Goal: Information Seeking & Learning: Learn about a topic

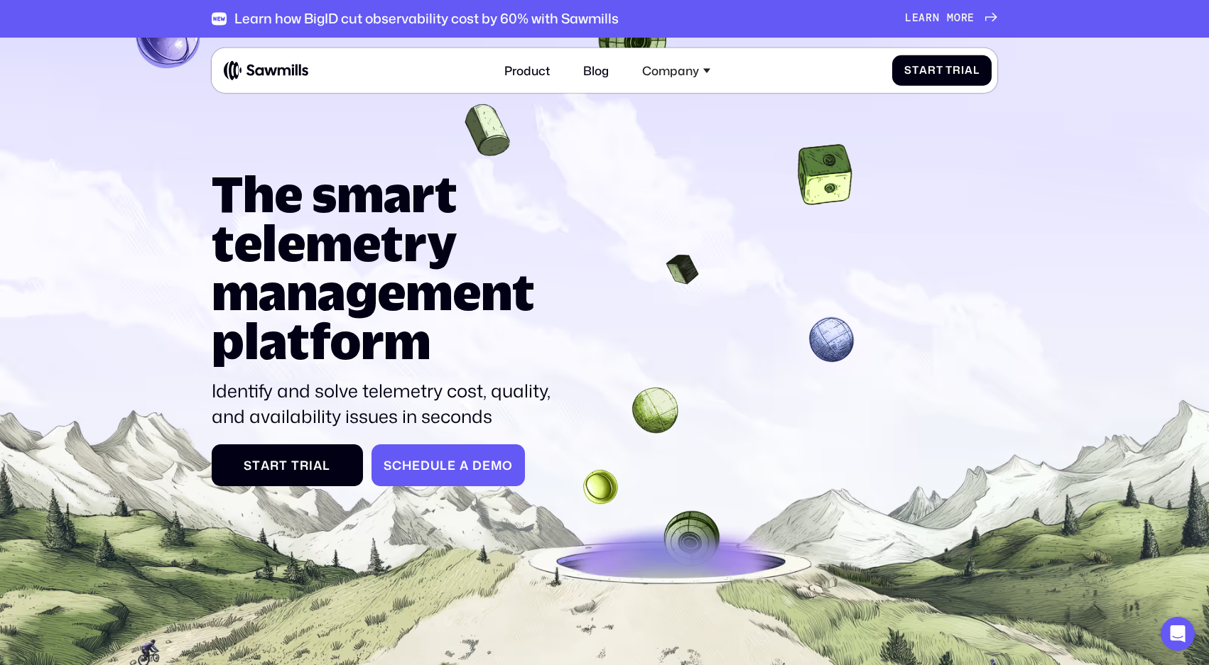
click at [441, 464] on span "l" at bounding box center [444, 465] width 8 height 14
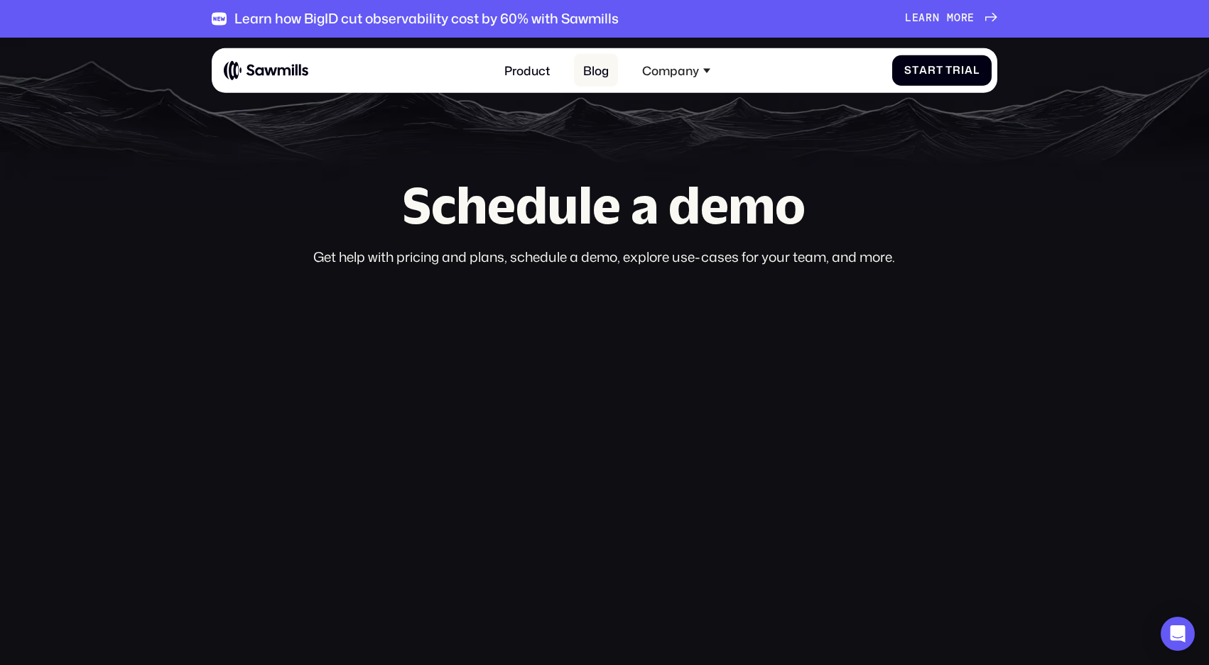
click at [592, 66] on link "Blog" at bounding box center [596, 70] width 44 height 33
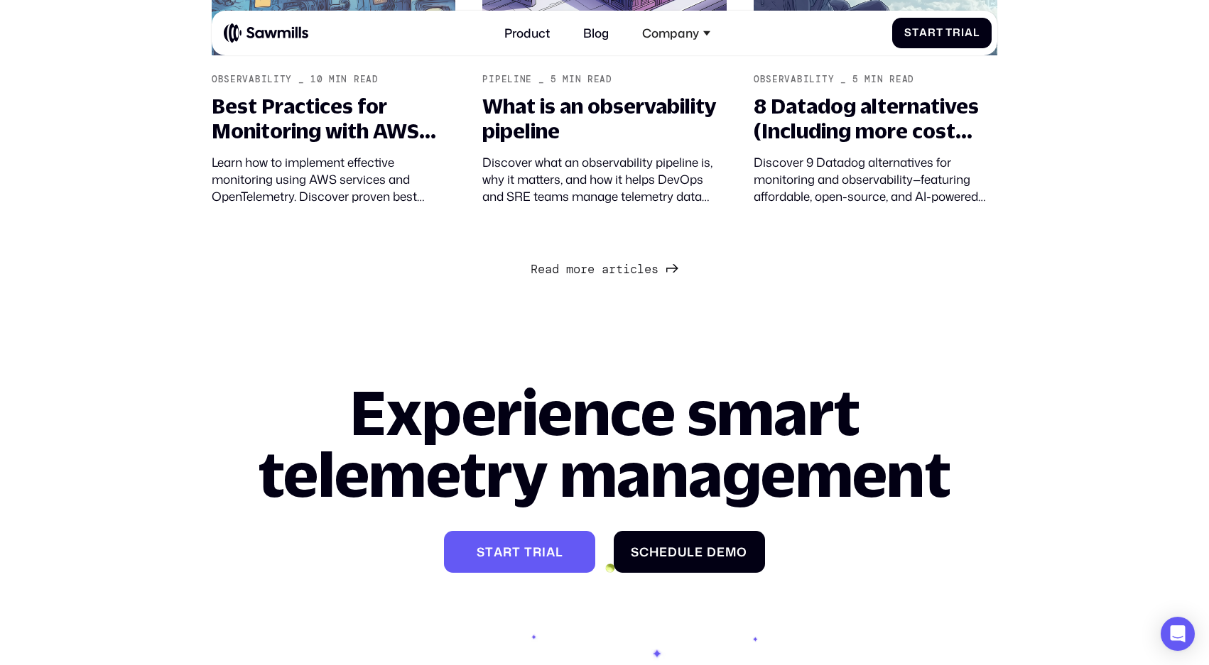
scroll to position [1489, 0]
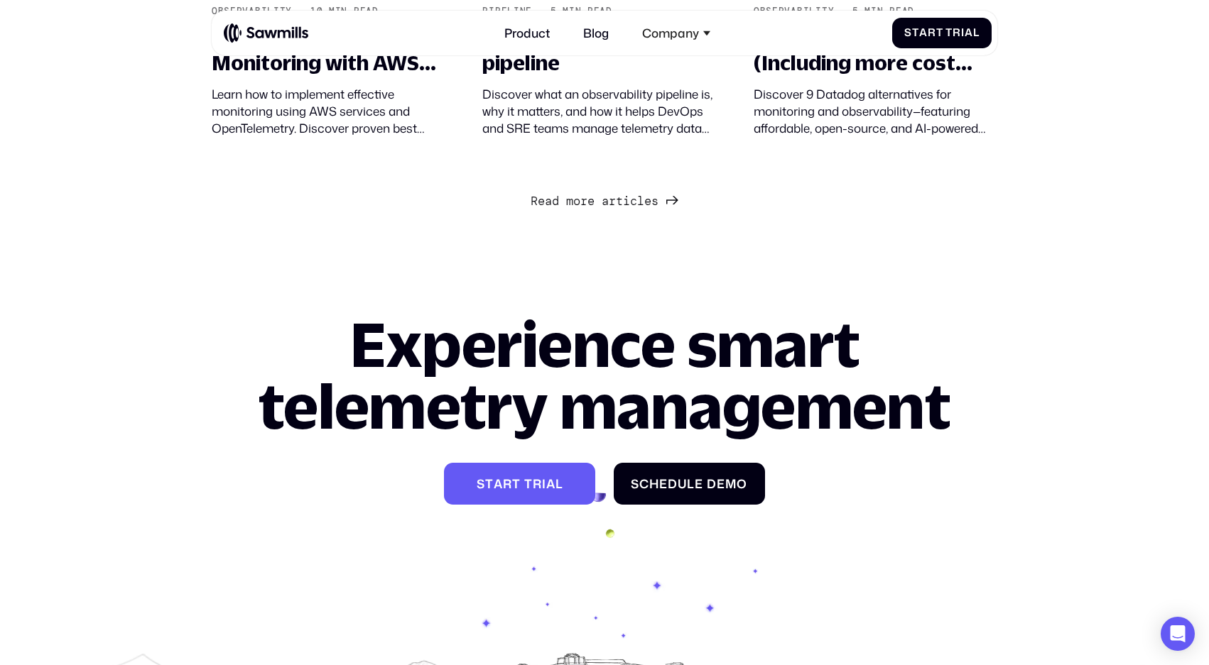
click at [567, 208] on span "m" at bounding box center [569, 201] width 7 height 14
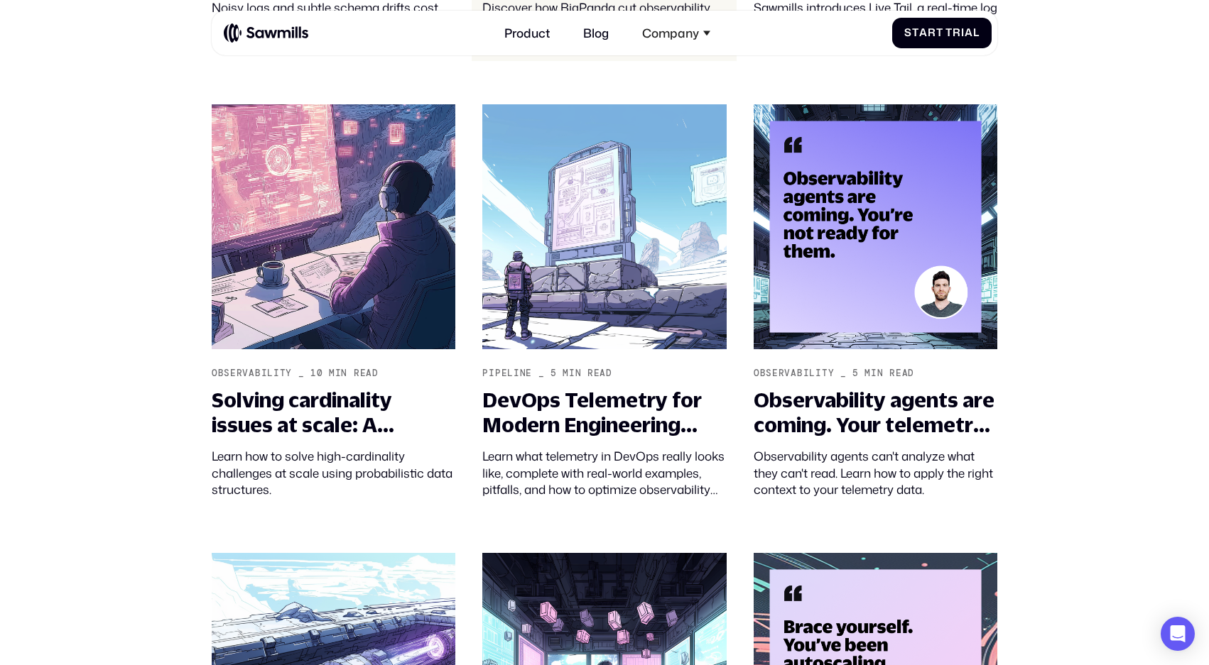
scroll to position [2227, 0]
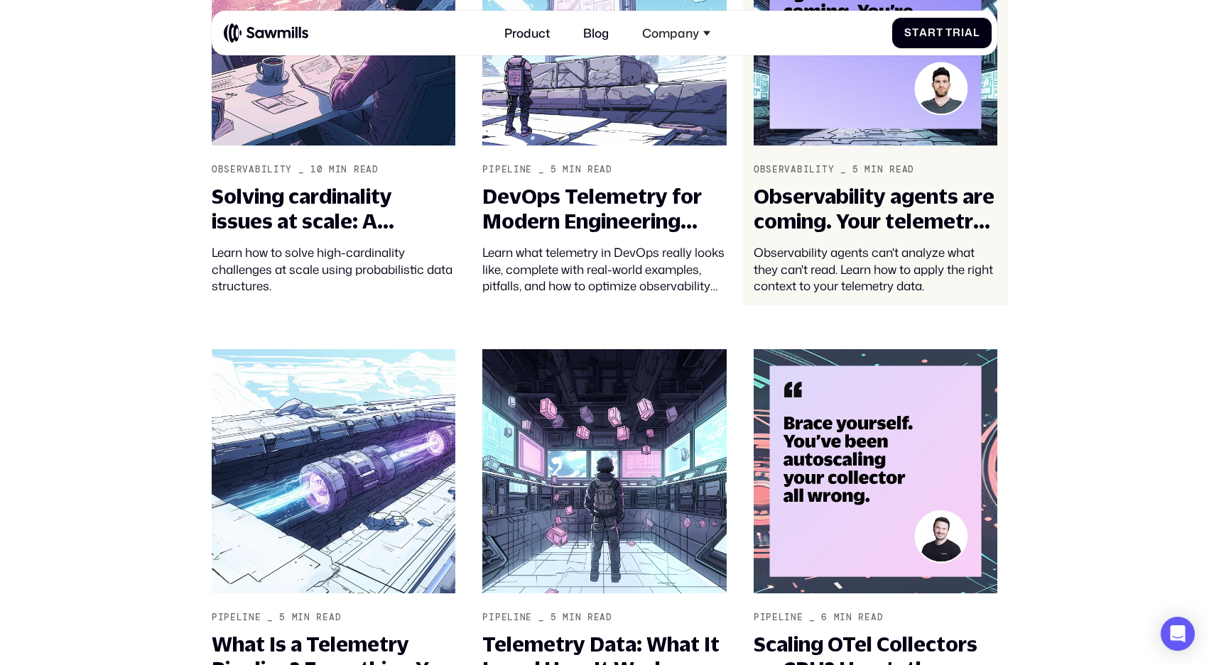
click at [969, 141] on img at bounding box center [876, 23] width 244 height 245
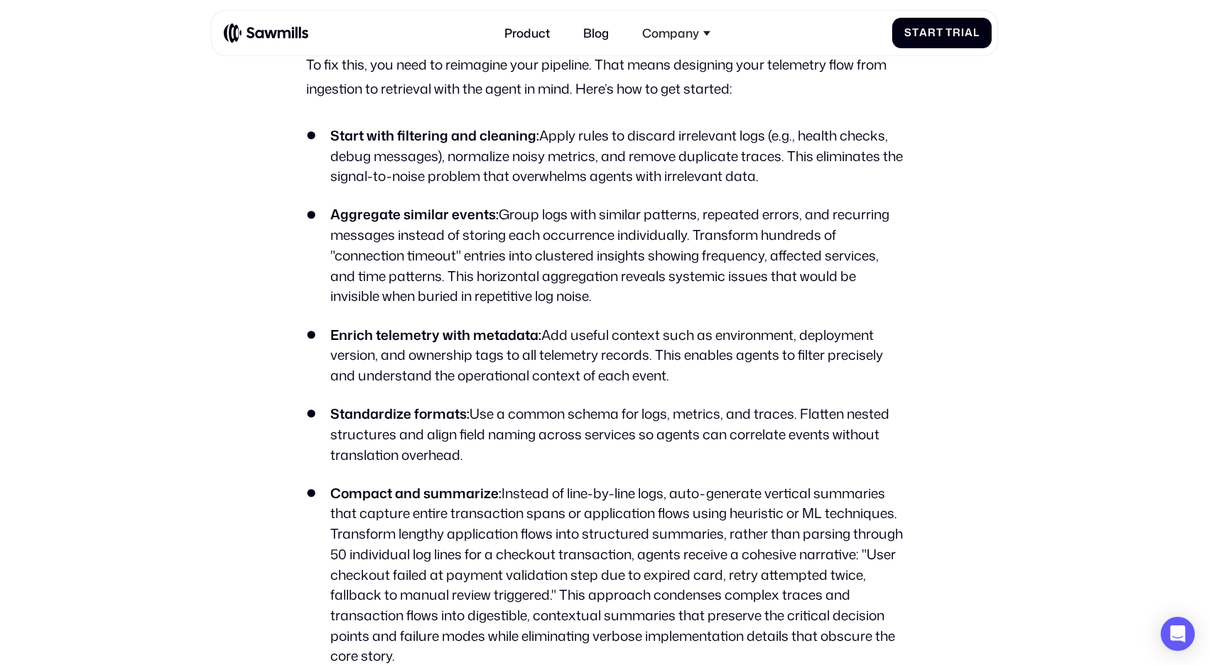
scroll to position [2330, 0]
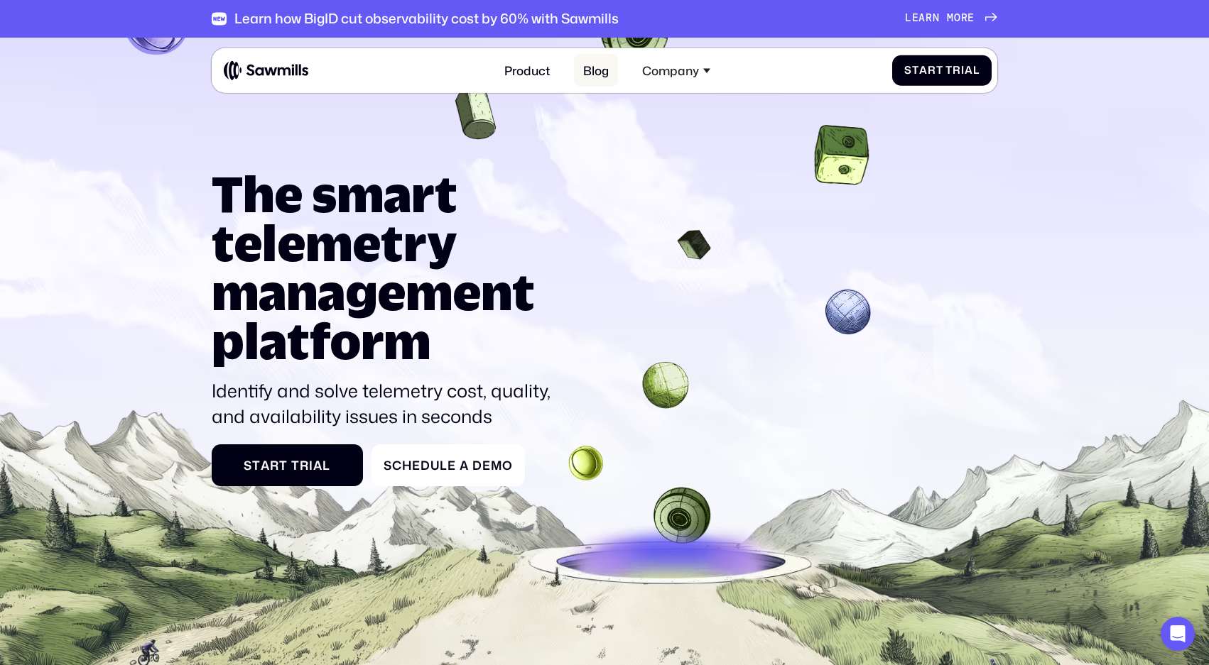
click at [582, 79] on link "Blog" at bounding box center [596, 70] width 44 height 33
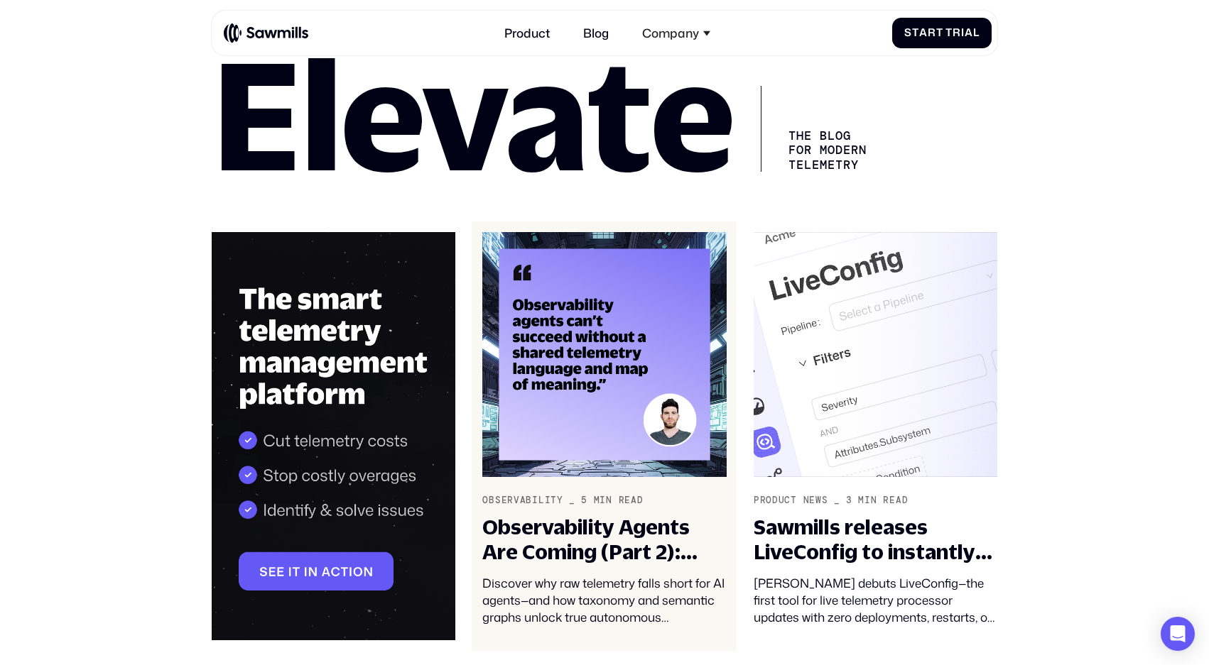
scroll to position [114, 0]
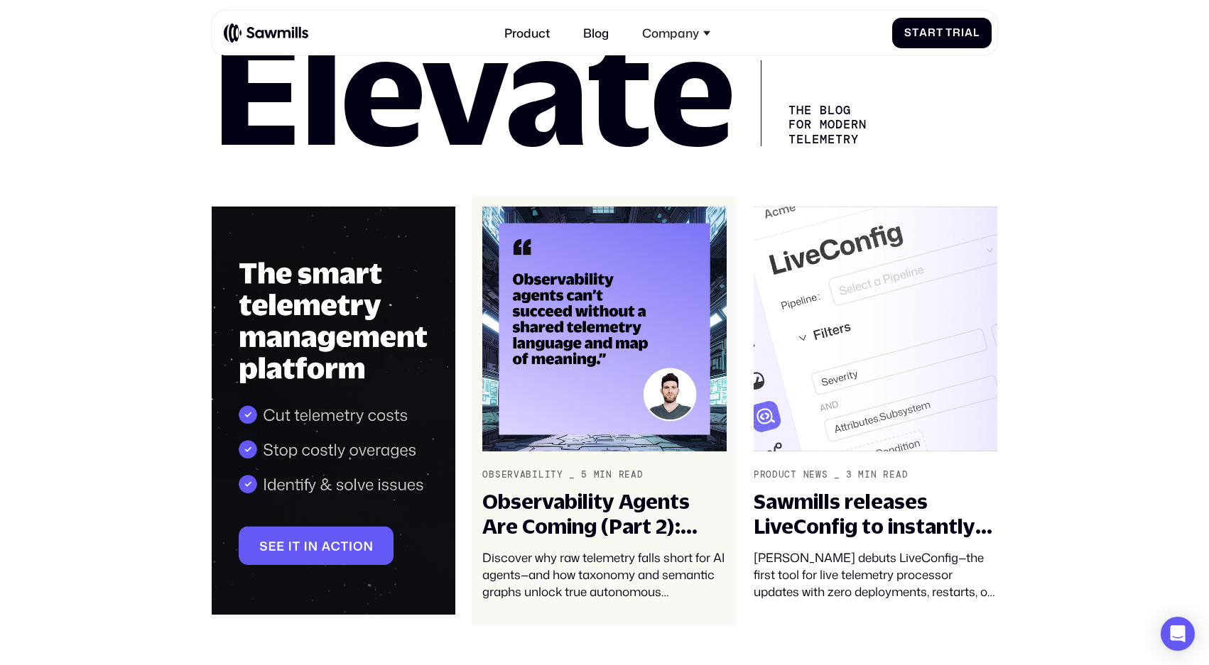
click at [594, 354] on img at bounding box center [604, 329] width 244 height 245
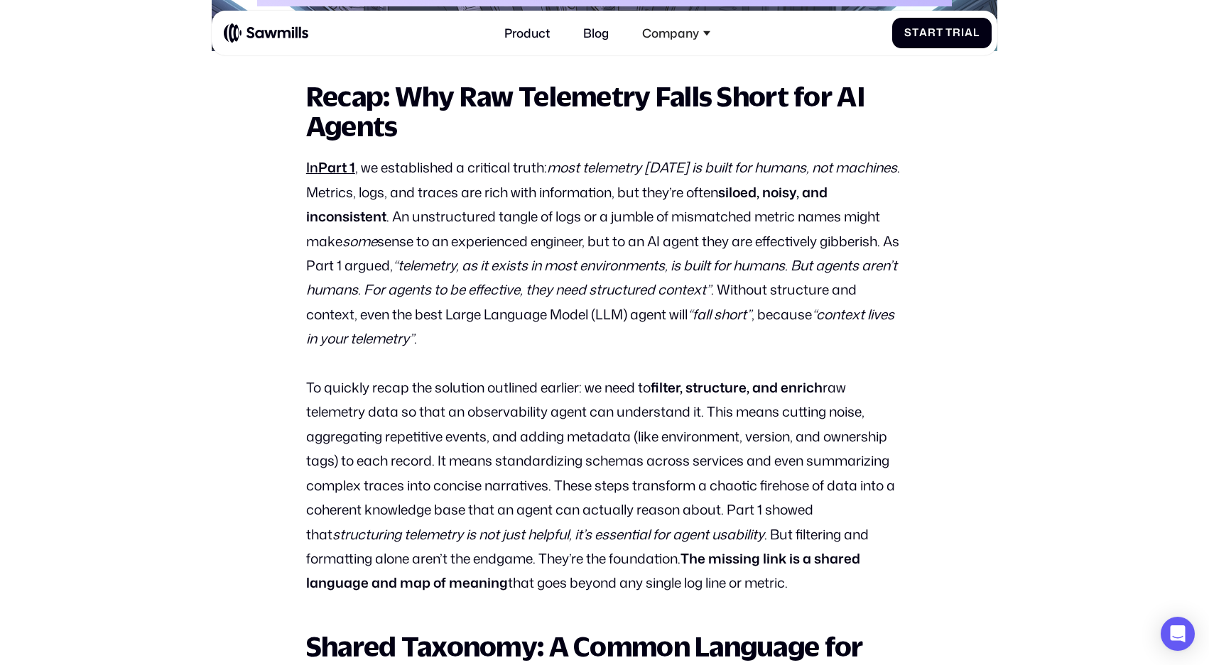
scroll to position [875, 0]
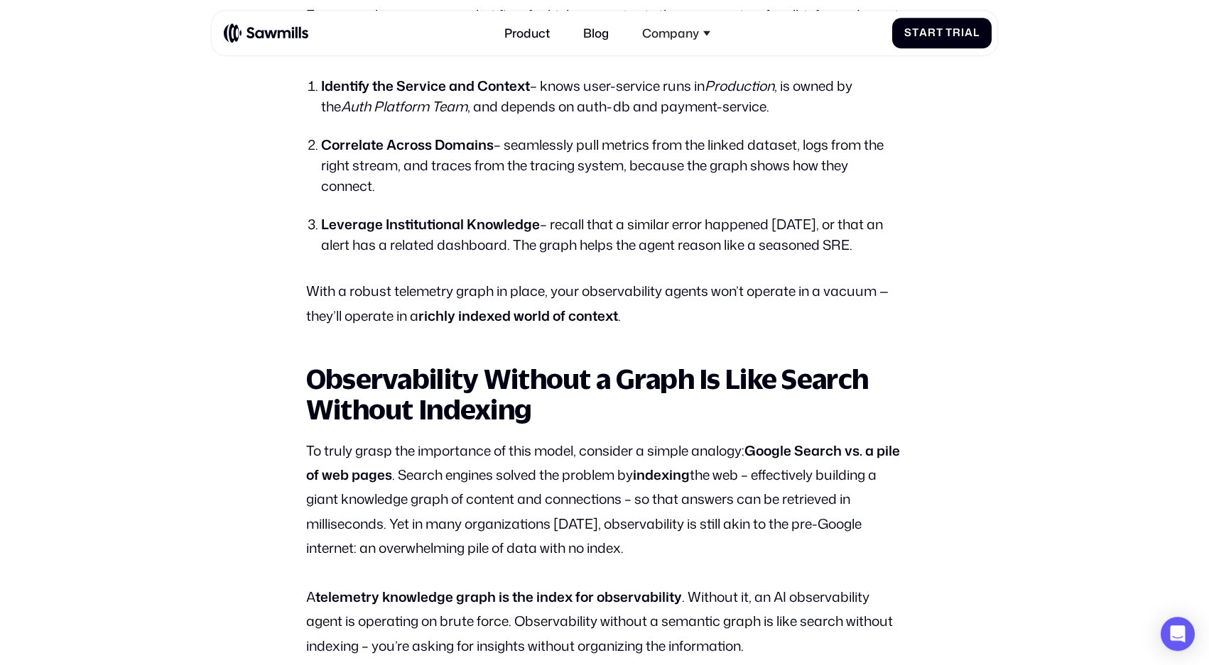
click at [415, 425] on strong "Observability Without a Graph Is Like Search Without Indexing" at bounding box center [587, 394] width 562 height 63
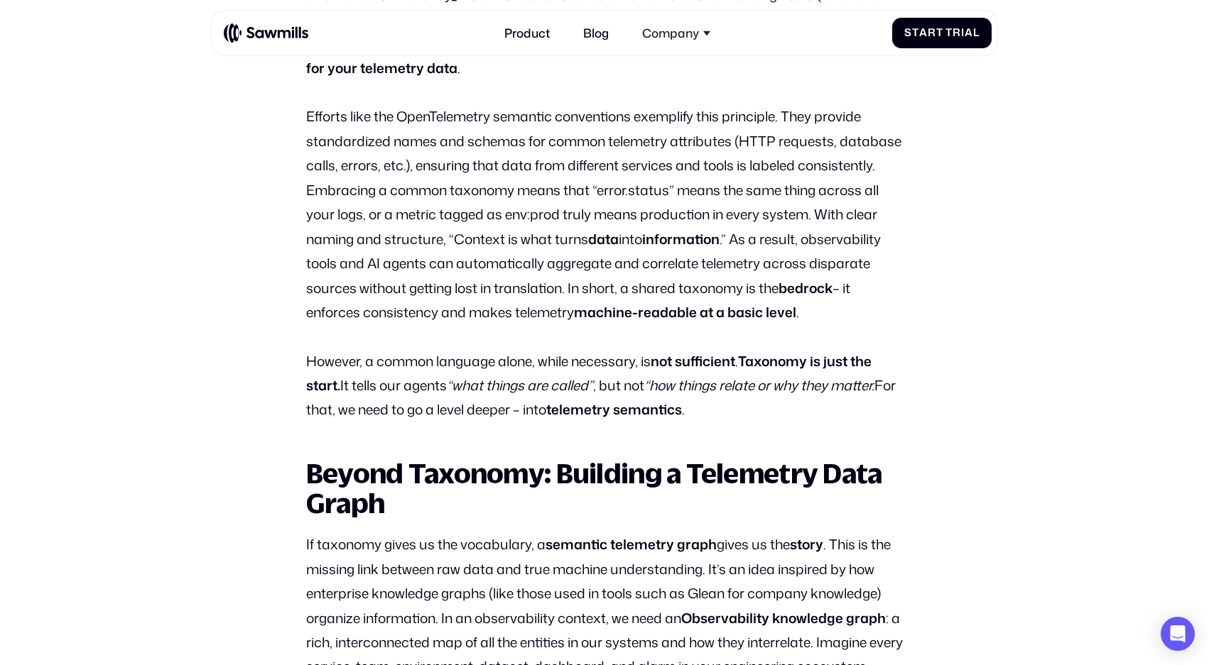
scroll to position [1614, 0]
